Goal: Navigation & Orientation: Find specific page/section

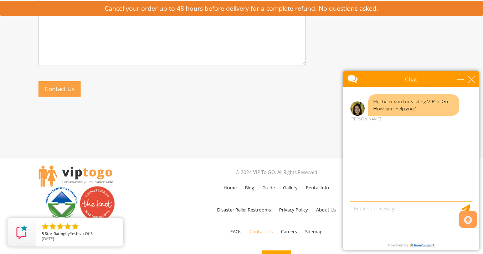
scroll to position [516, 0]
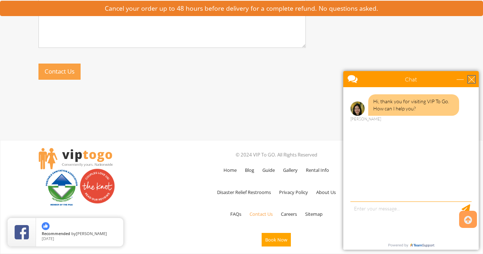
click at [472, 79] on div "close" at bounding box center [471, 79] width 7 height 7
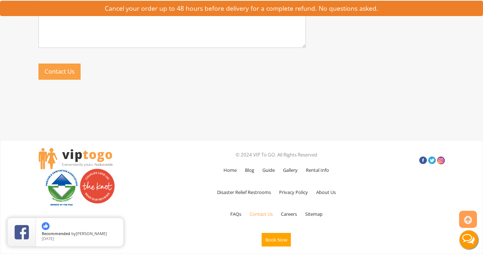
scroll to position [0, 0]
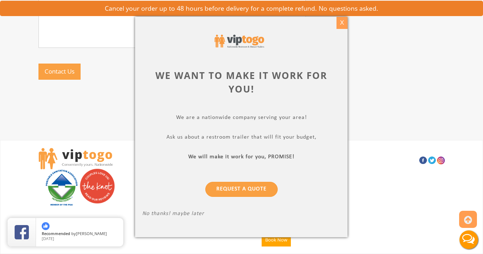
click at [343, 19] on div "X" at bounding box center [342, 23] width 11 height 12
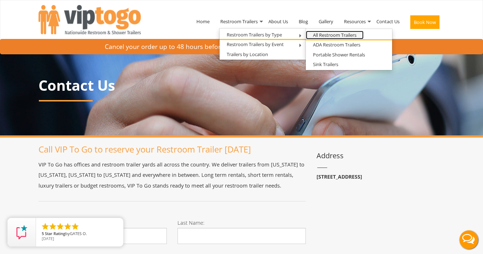
click at [325, 33] on link "All Restroom Trailers" at bounding box center [335, 35] width 58 height 9
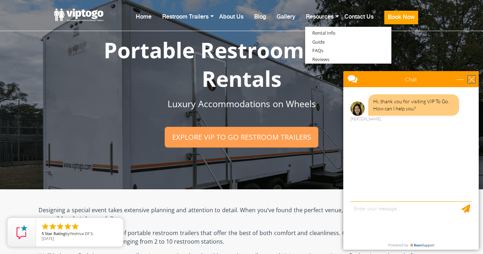
click at [473, 78] on div "close" at bounding box center [471, 79] width 7 height 7
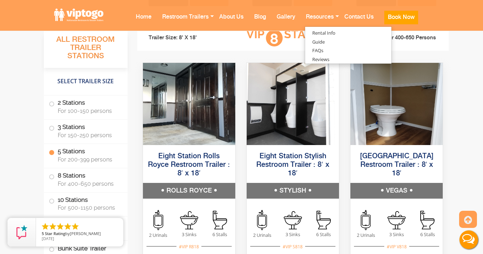
scroll to position [1486, 0]
